Goal: Find contact information: Obtain details needed to contact an individual or organization

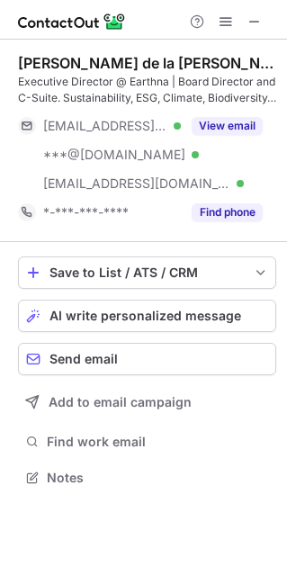
scroll to position [464, 287]
click at [148, 83] on div "Executive Director @ Earthna | Board Director and C-Suite. Sustainability, ESG,…" at bounding box center [147, 90] width 258 height 32
copy div "Earthna"
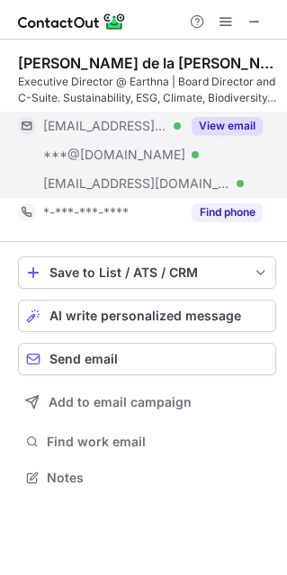
click at [217, 128] on button "View email" at bounding box center [227, 126] width 71 height 18
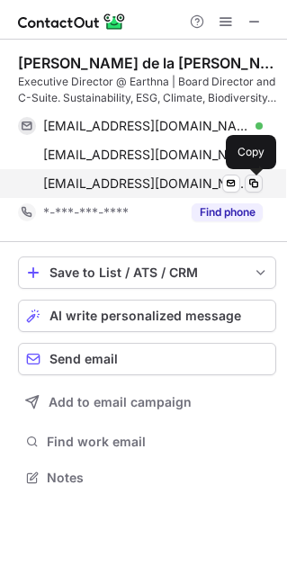
click at [252, 185] on span at bounding box center [254, 183] width 14 height 14
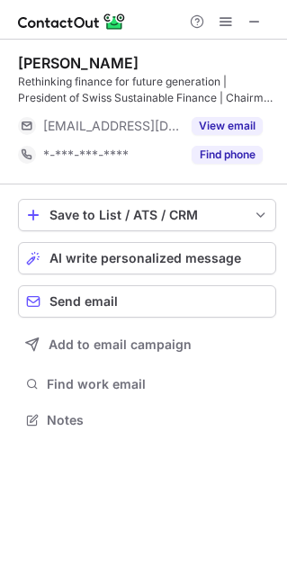
scroll to position [407, 287]
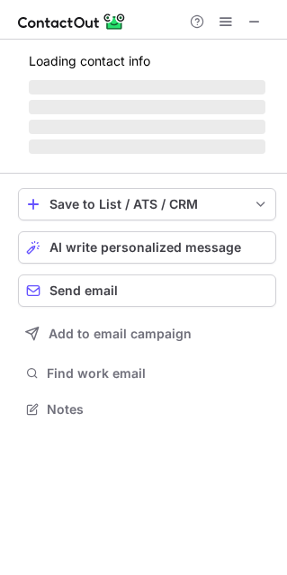
scroll to position [9, 9]
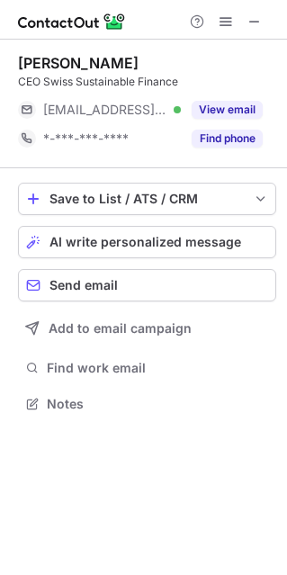
click at [66, 82] on div "CEO Swiss Sustainable Finance" at bounding box center [147, 82] width 258 height 16
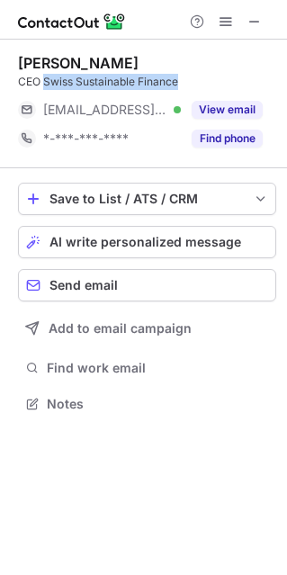
drag, startPoint x: 66, startPoint y: 82, endPoint x: 156, endPoint y: 80, distance: 90.0
click at [156, 80] on div "CEO Swiss Sustainable Finance" at bounding box center [147, 82] width 258 height 16
copy div "Swiss Sustainable Finance"
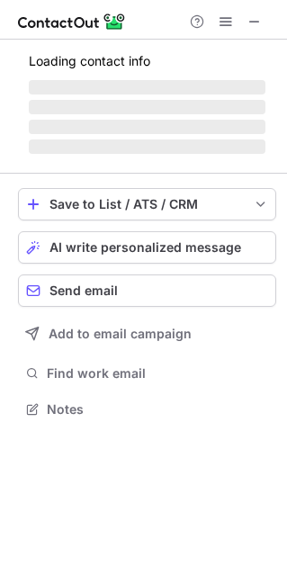
scroll to position [419, 287]
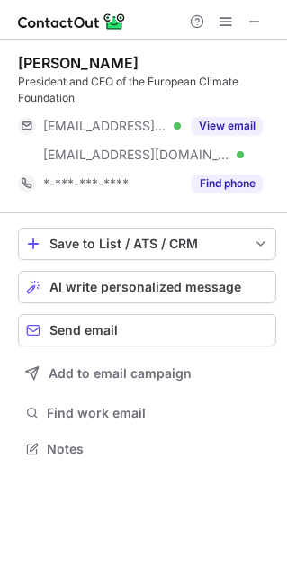
scroll to position [436, 287]
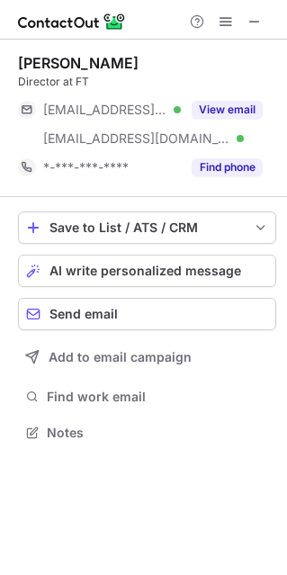
scroll to position [419, 287]
drag, startPoint x: 73, startPoint y: 108, endPoint x: 166, endPoint y: 91, distance: 94.3
click at [162, 94] on div "Stefan De Muynck Director at FT ***@financialtimes.ch Verified ***@financialtim…" at bounding box center [147, 118] width 258 height 128
copy span "financialtimes."
click at [282, 104] on div "Stefan De Muynck Director at FT ***@financialtimes.ch Verified ***@financialtim…" at bounding box center [143, 250] width 287 height 420
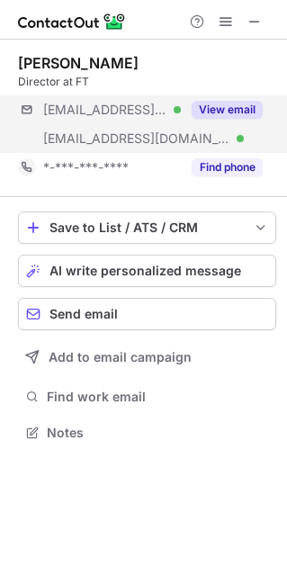
click at [18, 110] on div "***@financialtimes.ch Verified ***@financialtimes.lu Verified View email" at bounding box center [147, 124] width 258 height 58
click at [18, 110] on div "***@financialtimes.ch ***@financialtimes.lu" at bounding box center [147, 124] width 258 height 58
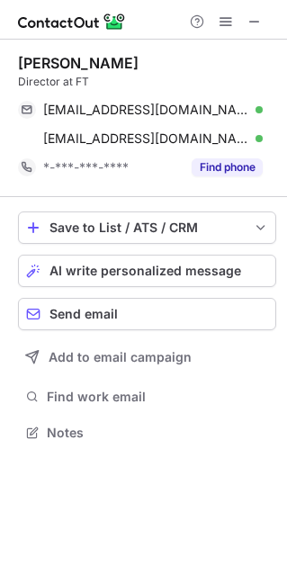
click at [11, 110] on div "Stefan De Muynck Director at FT stefan.de.muynck@financialtimes.ch Verified Sen…" at bounding box center [143, 250] width 287 height 420
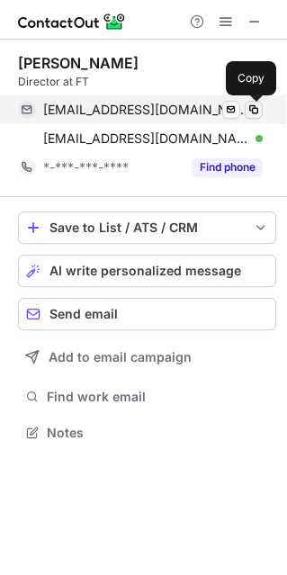
click at [256, 104] on span at bounding box center [254, 110] width 14 height 14
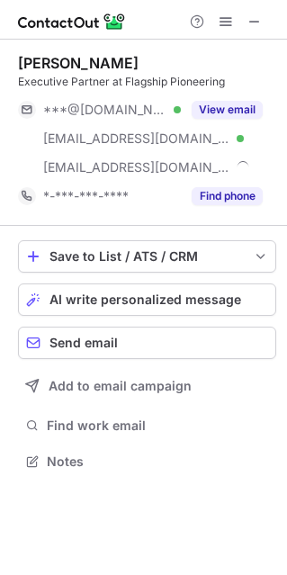
scroll to position [448, 287]
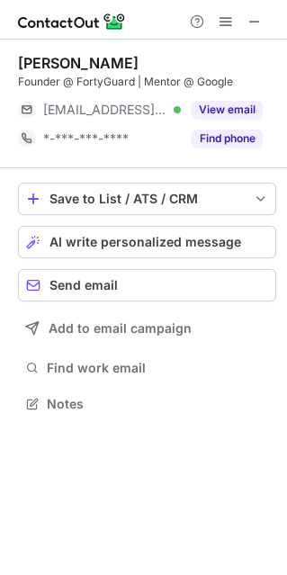
scroll to position [391, 287]
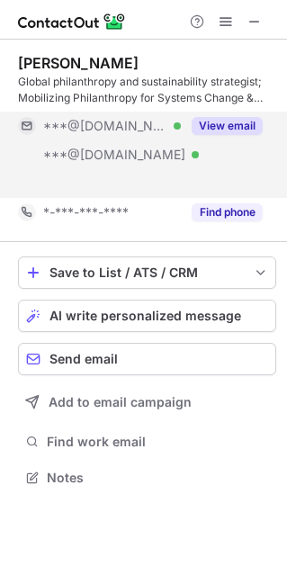
scroll to position [436, 287]
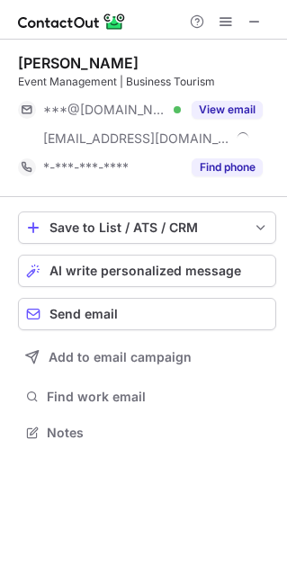
scroll to position [419, 287]
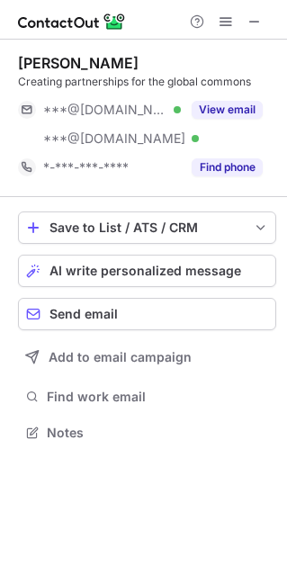
scroll to position [419, 287]
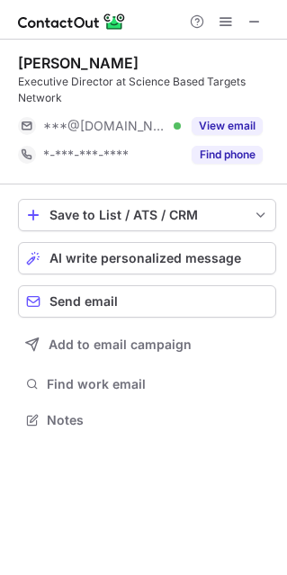
scroll to position [407, 287]
